Goal: Information Seeking & Learning: Learn about a topic

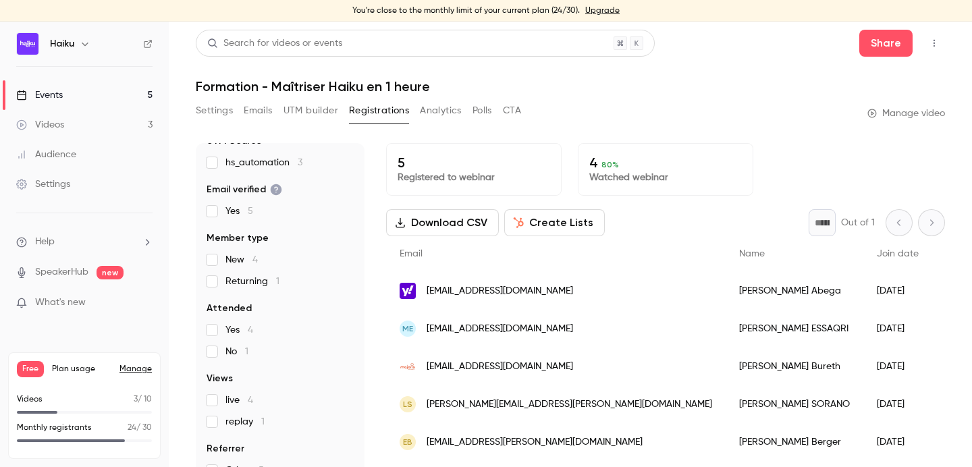
click at [80, 90] on link "Events 5" at bounding box center [84, 95] width 169 height 30
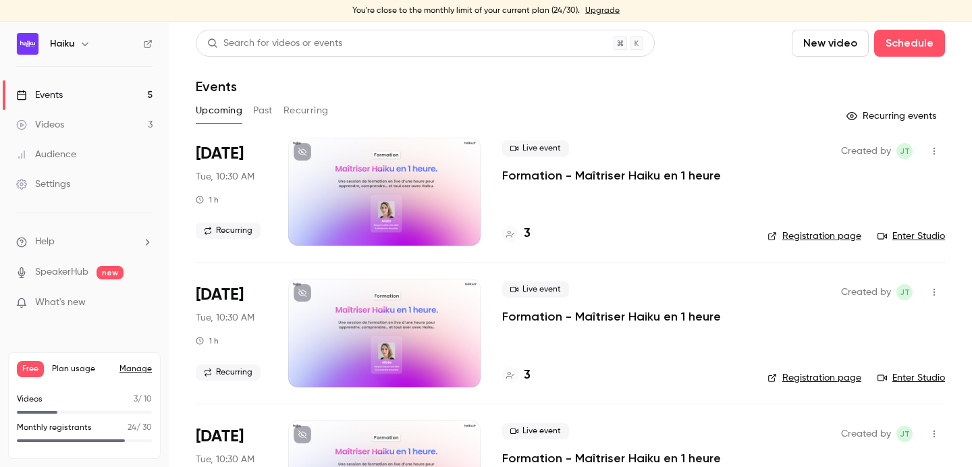
click at [254, 113] on button "Past" at bounding box center [263, 111] width 20 height 22
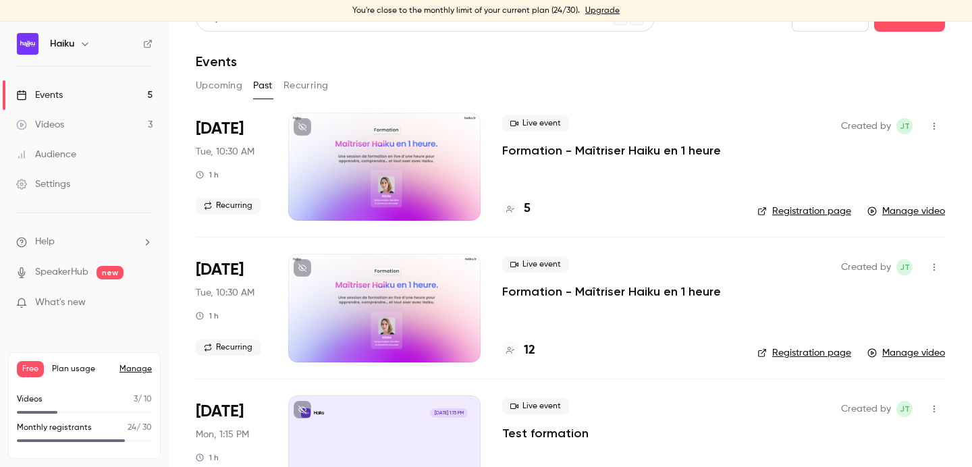
scroll to position [27, 0]
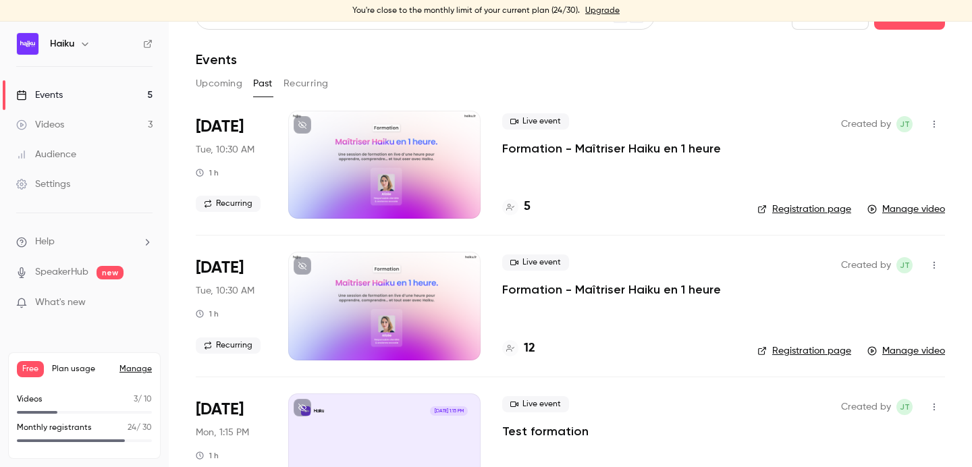
click at [403, 160] on div at bounding box center [384, 165] width 192 height 108
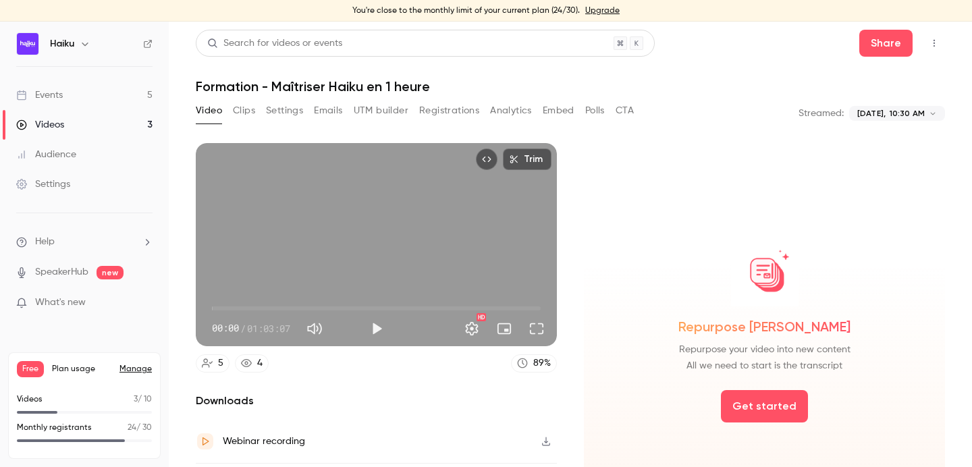
click at [507, 115] on button "Analytics" at bounding box center [511, 111] width 42 height 22
